Goal: Task Accomplishment & Management: Manage account settings

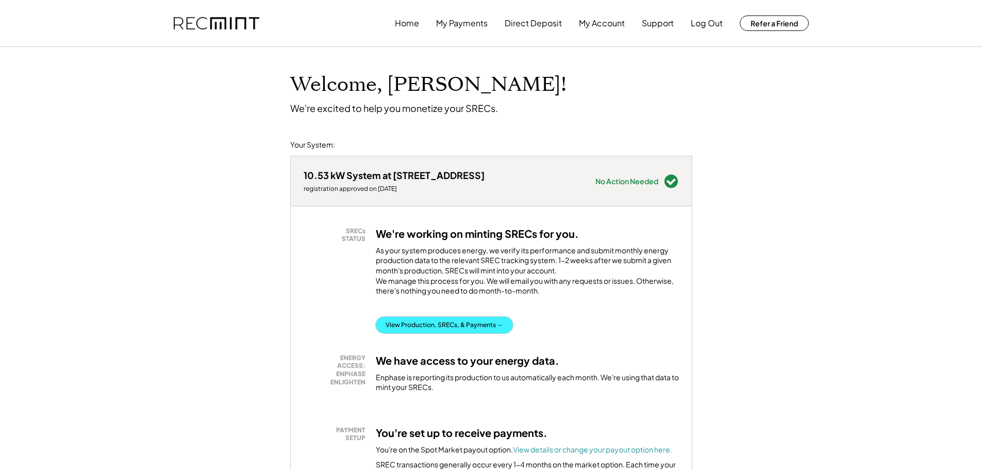
click at [444, 333] on button "View Production, SRECs, & Payments →" at bounding box center [444, 325] width 137 height 16
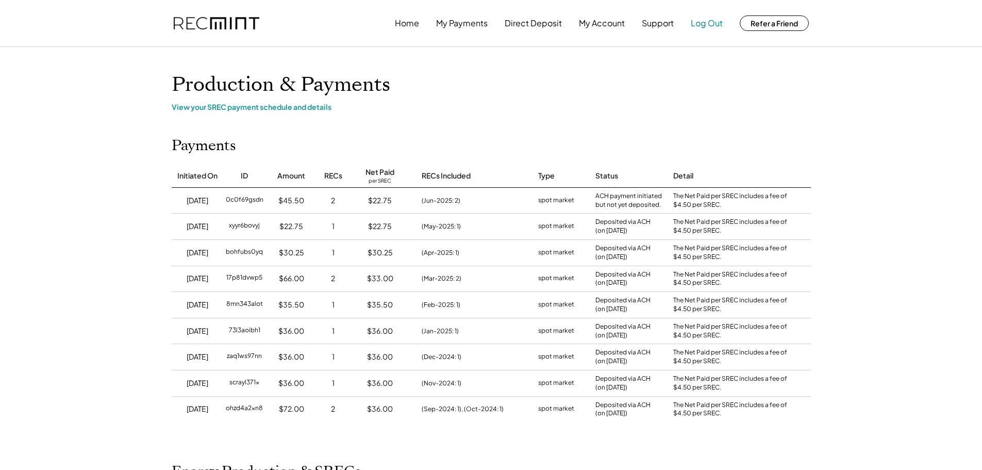
click at [705, 22] on button "Log Out" at bounding box center [707, 23] width 32 height 21
